Goal: Obtain resource: Download file/media

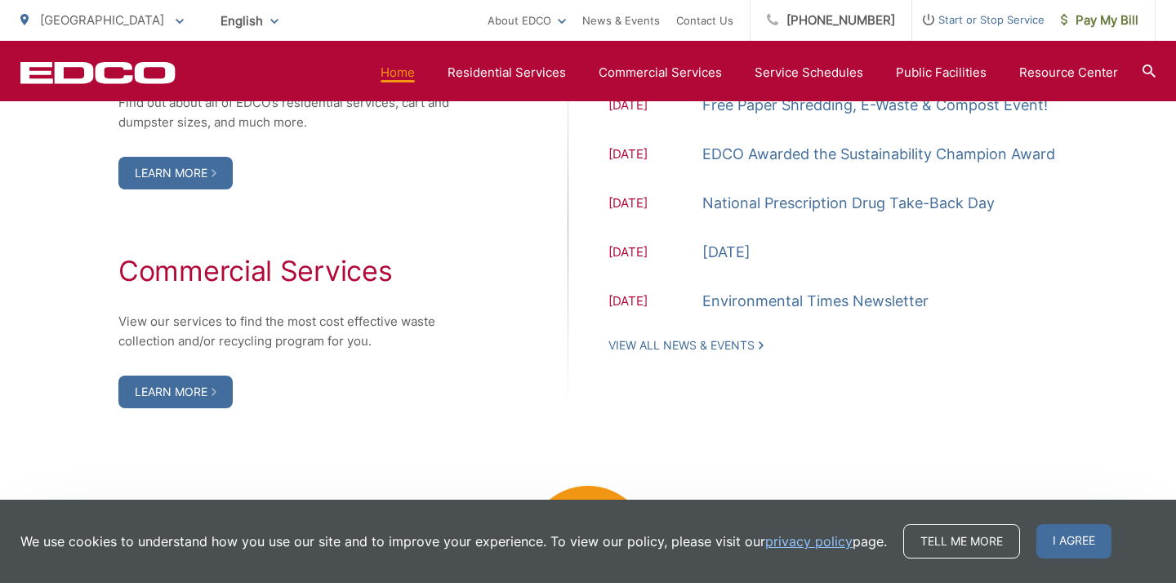
scroll to position [1796, 0]
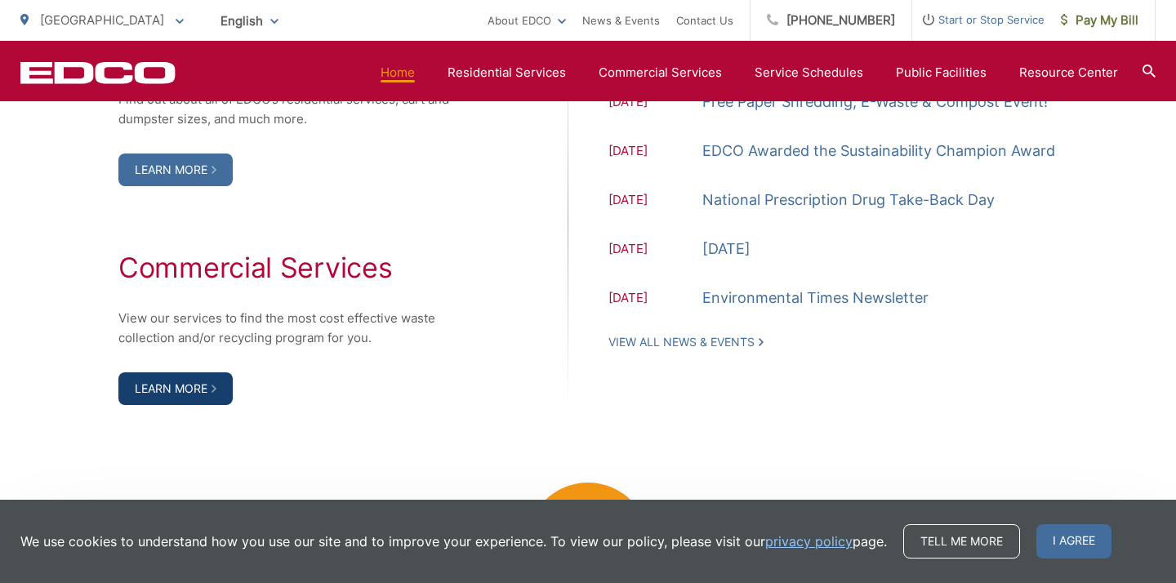
click at [214, 394] on link "Learn More" at bounding box center [175, 388] width 114 height 33
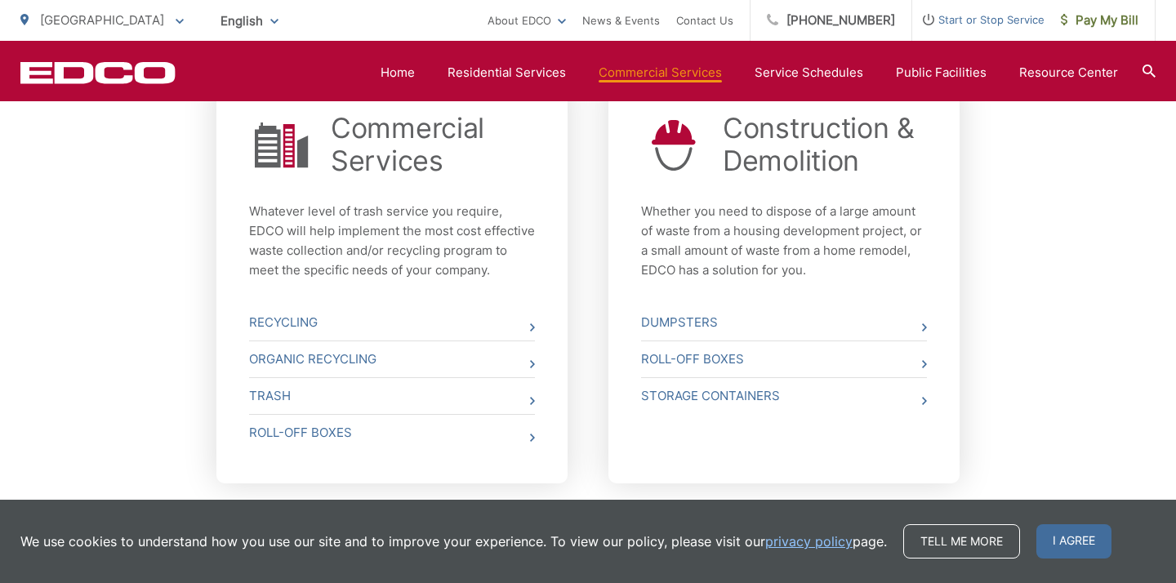
scroll to position [565, 0]
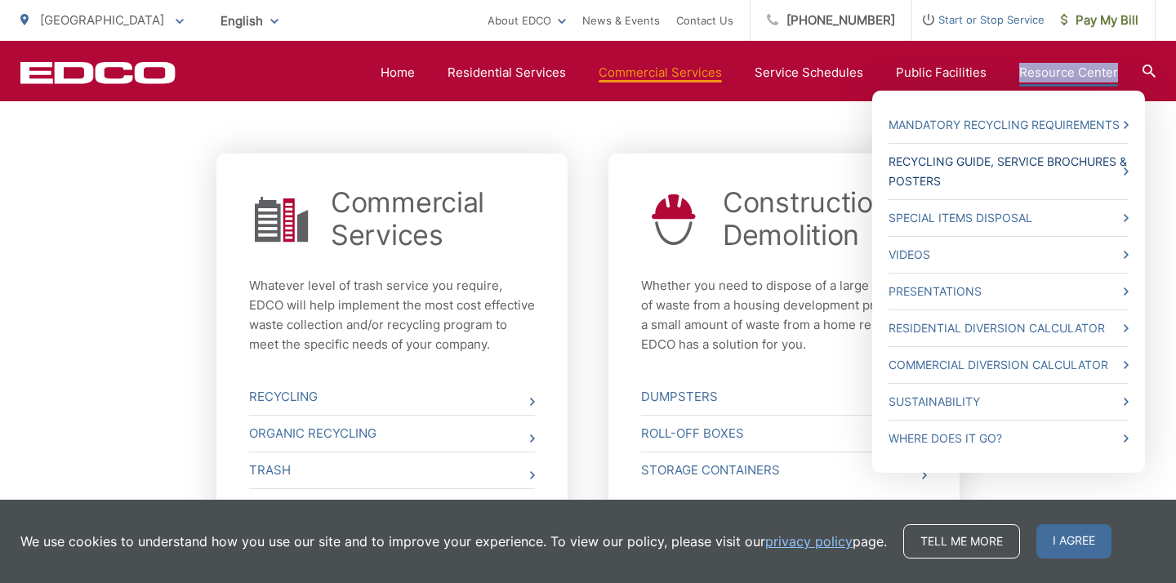
click at [1056, 167] on link "Recycling Guide, Service Brochures & Posters" at bounding box center [1008, 171] width 240 height 39
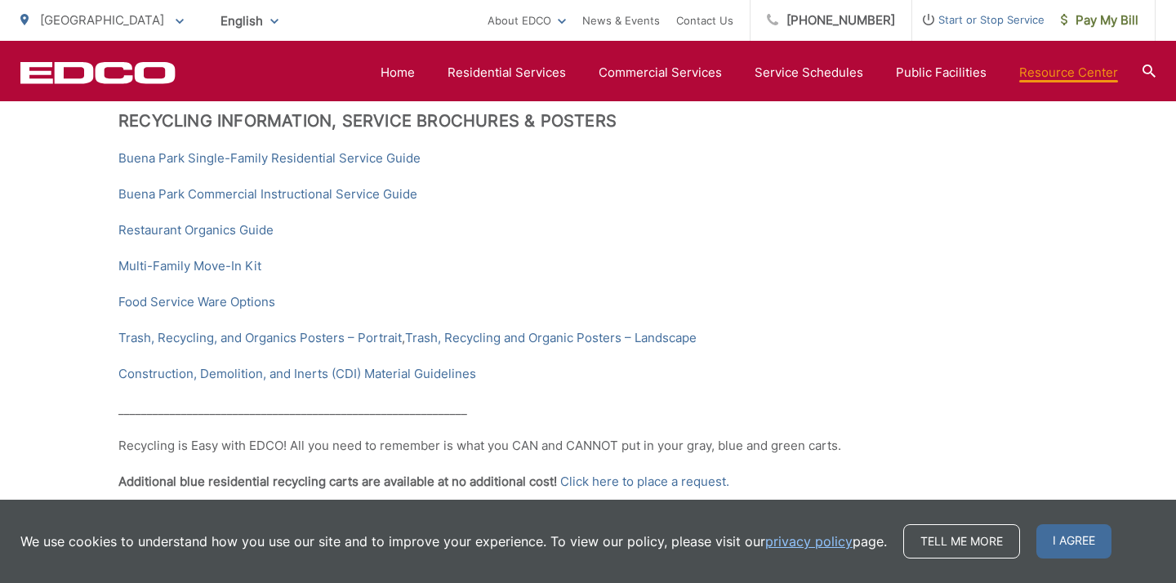
scroll to position [391, 0]
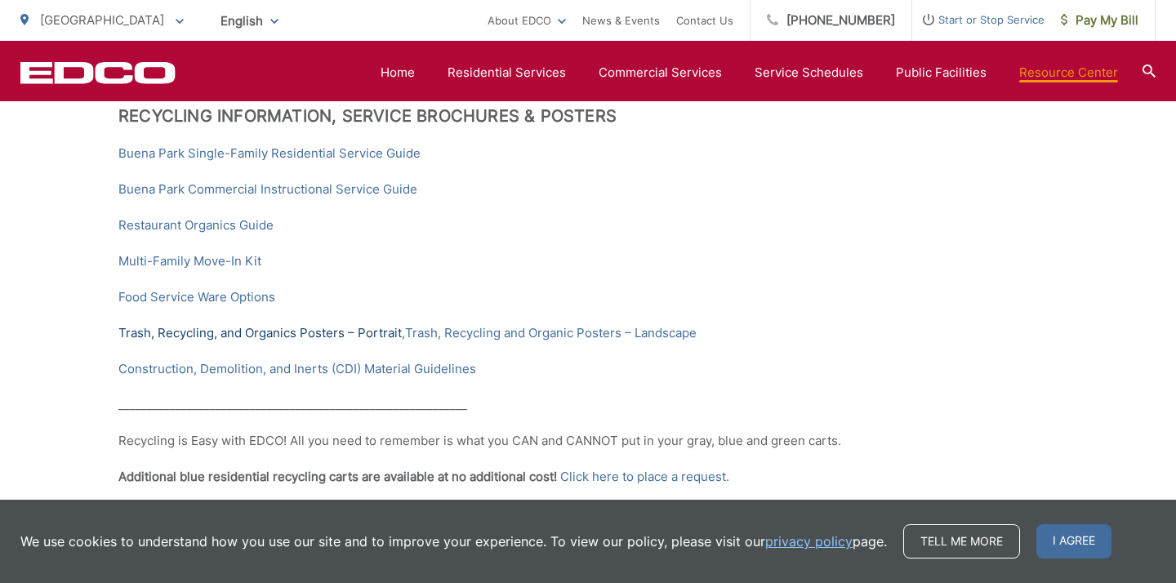
click at [260, 332] on link "Trash, Recycling, and Organics Posters – Portrait" at bounding box center [259, 333] width 283 height 20
